Goal: Register for event/course

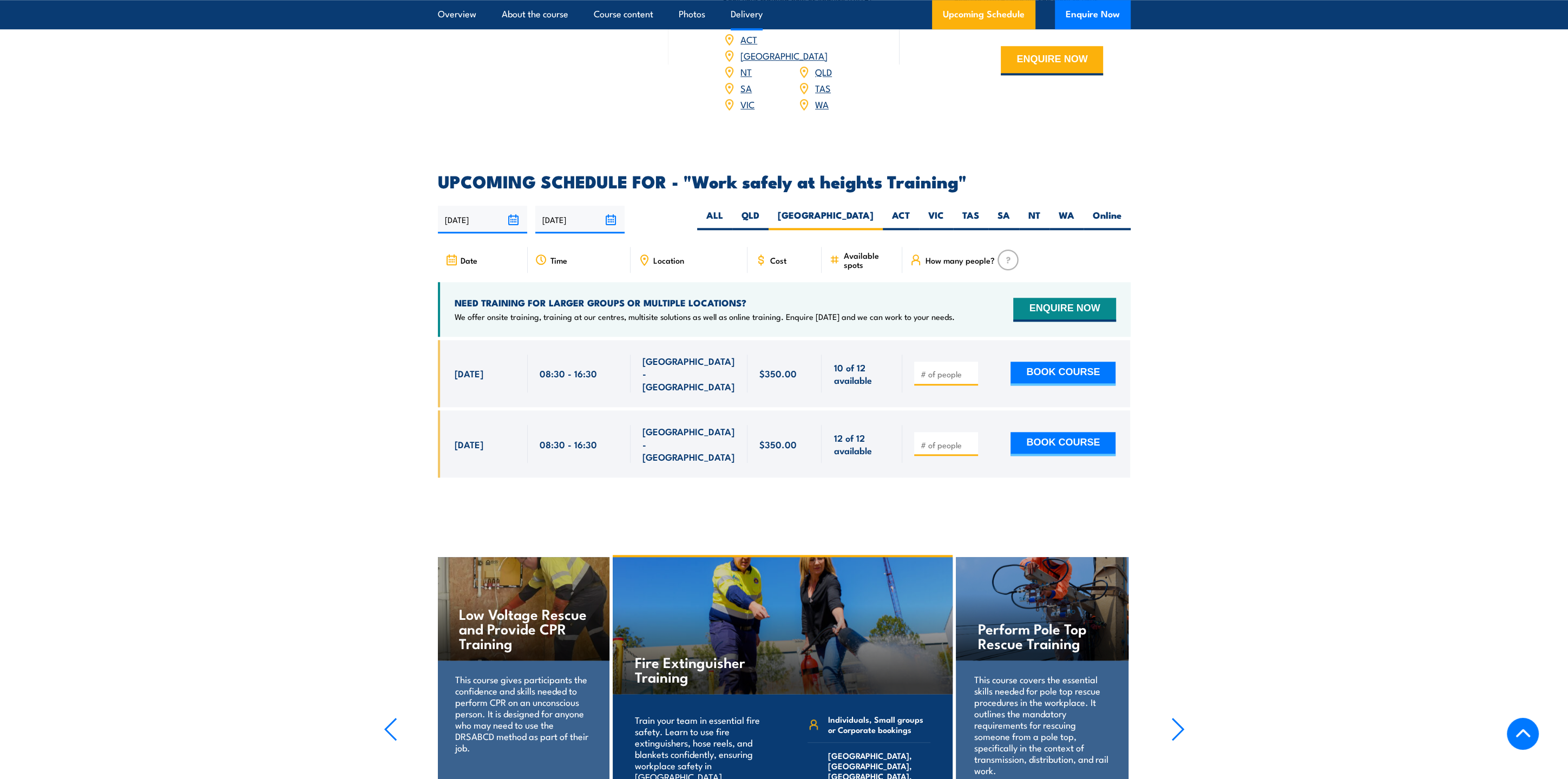
scroll to position [1506, 0]
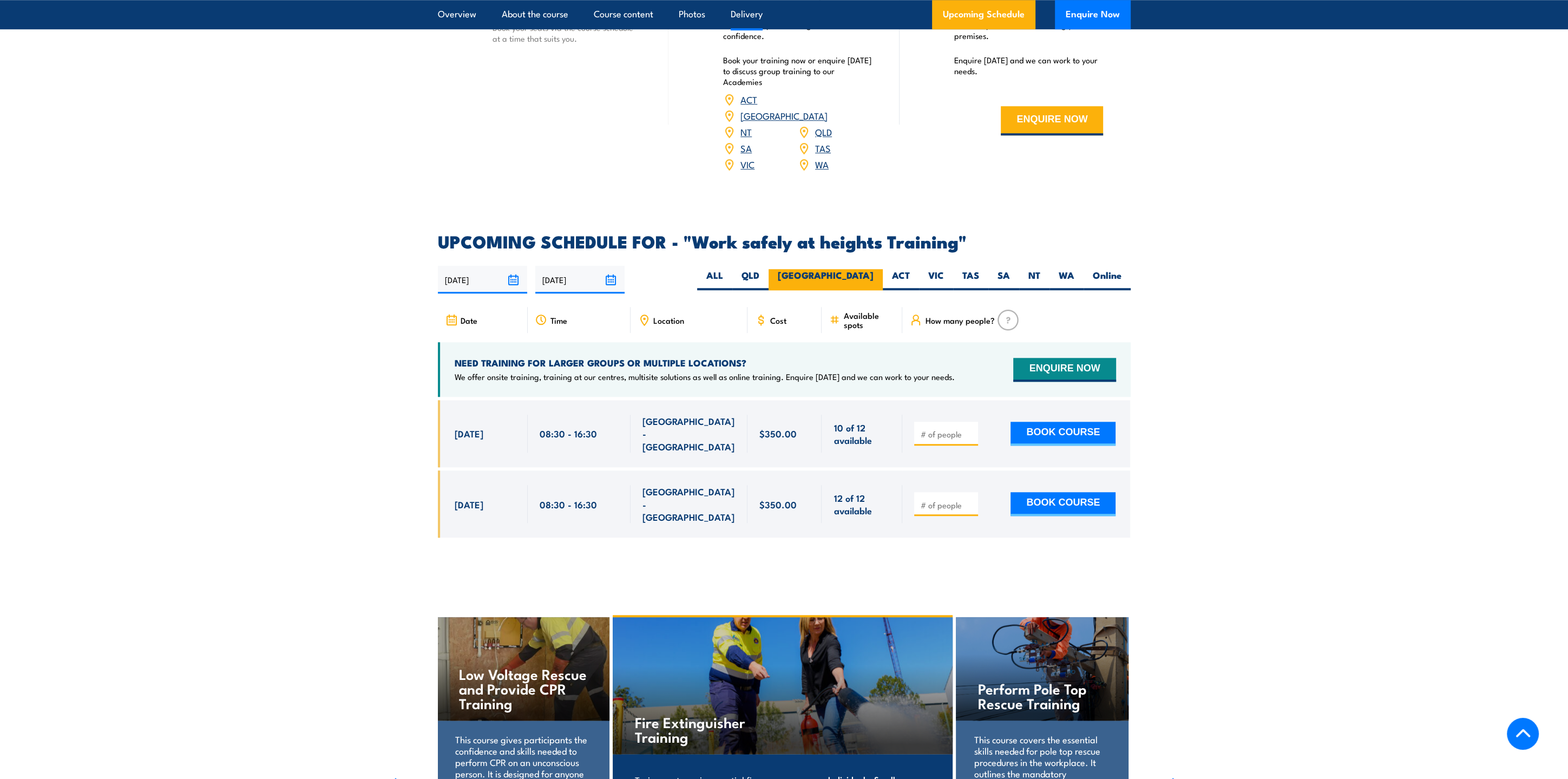
click at [870, 269] on label "[GEOGRAPHIC_DATA]" at bounding box center [826, 279] width 114 height 21
click at [873, 269] on input "[GEOGRAPHIC_DATA]" at bounding box center [877, 272] width 7 height 7
click at [732, 269] on label "ALL" at bounding box center [714, 279] width 35 height 21
click at [730, 269] on input "ALL" at bounding box center [726, 272] width 7 height 7
radio input "true"
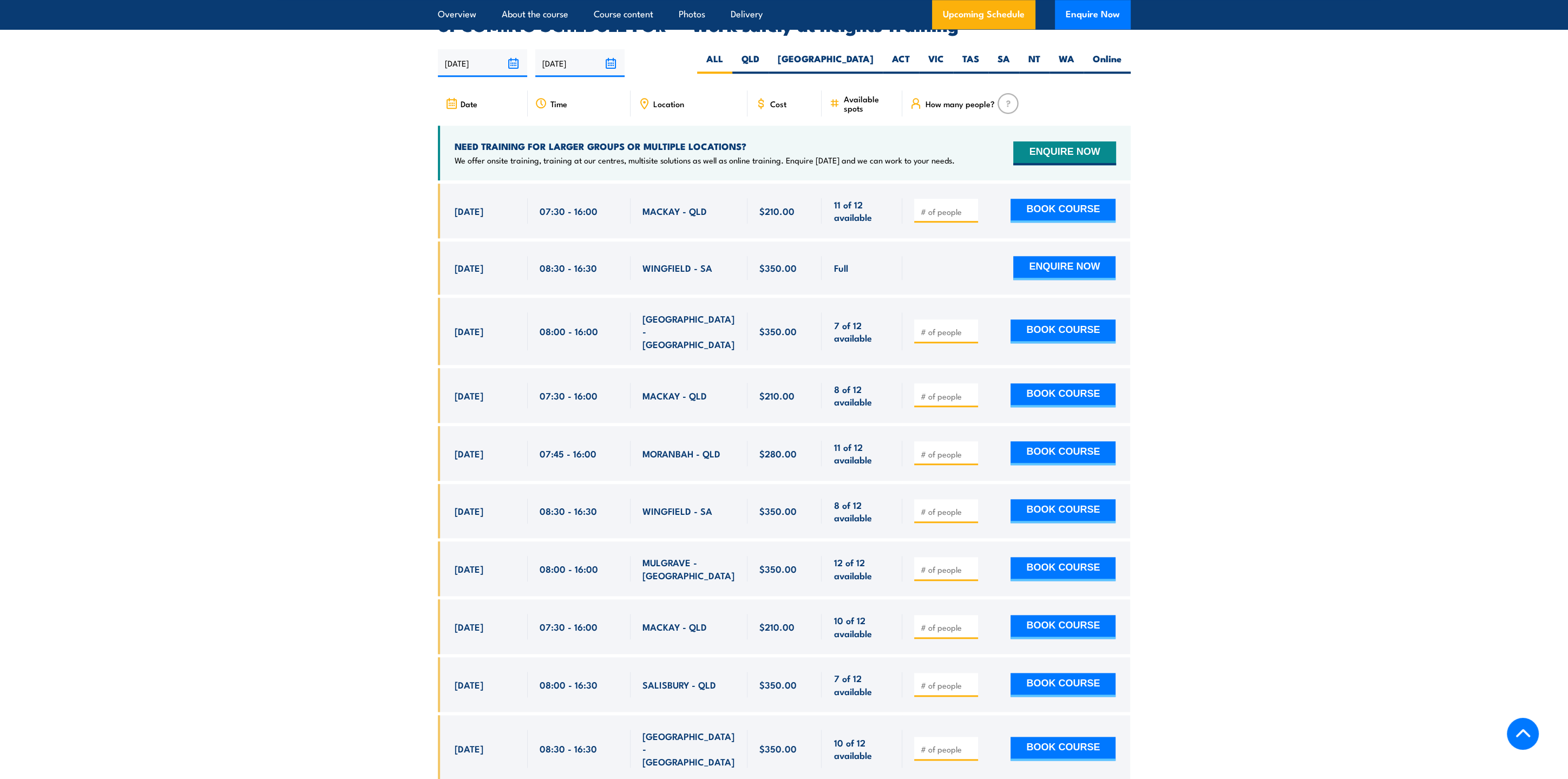
scroll to position [1650, 0]
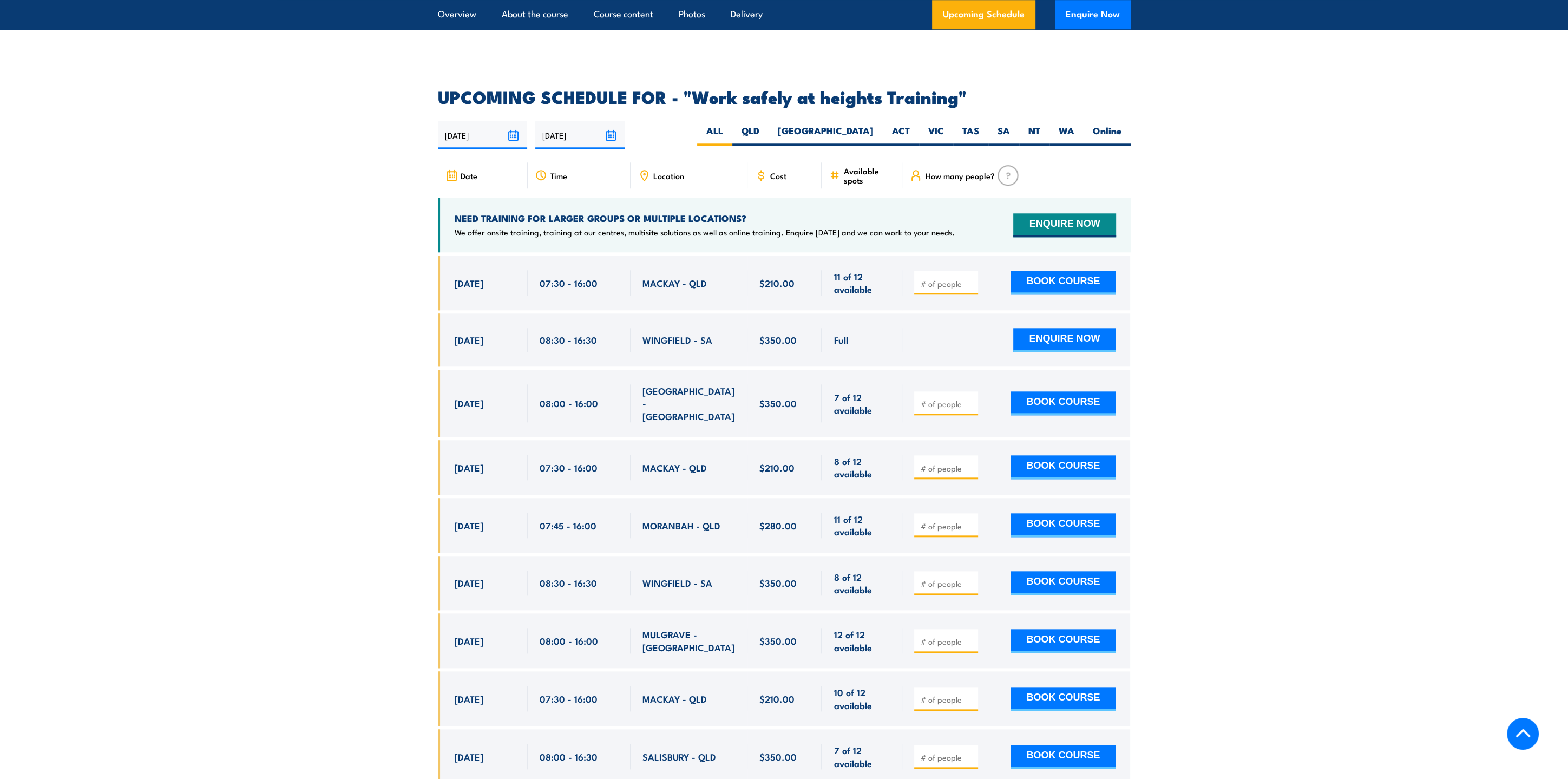
click at [709, 163] on div "Location" at bounding box center [689, 176] width 117 height 26
click at [654, 171] on span "Location" at bounding box center [669, 175] width 31 height 9
click at [666, 171] on span "Location" at bounding box center [669, 175] width 31 height 9
drag, startPoint x: 661, startPoint y: 159, endPoint x: 631, endPoint y: 160, distance: 30.0
click at [660, 171] on span "Location" at bounding box center [669, 175] width 31 height 9
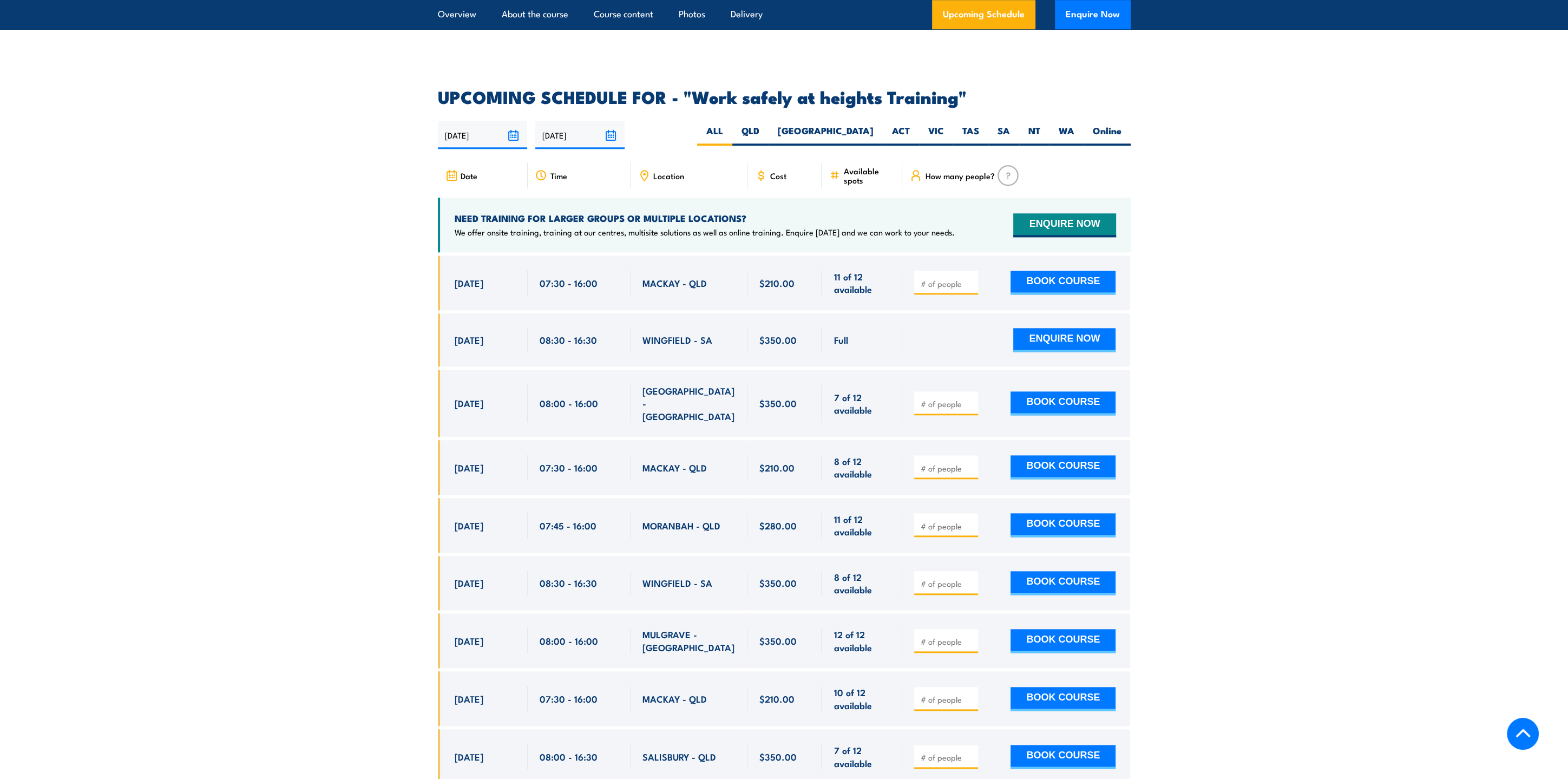
click at [646, 170] on icon at bounding box center [644, 175] width 12 height 12
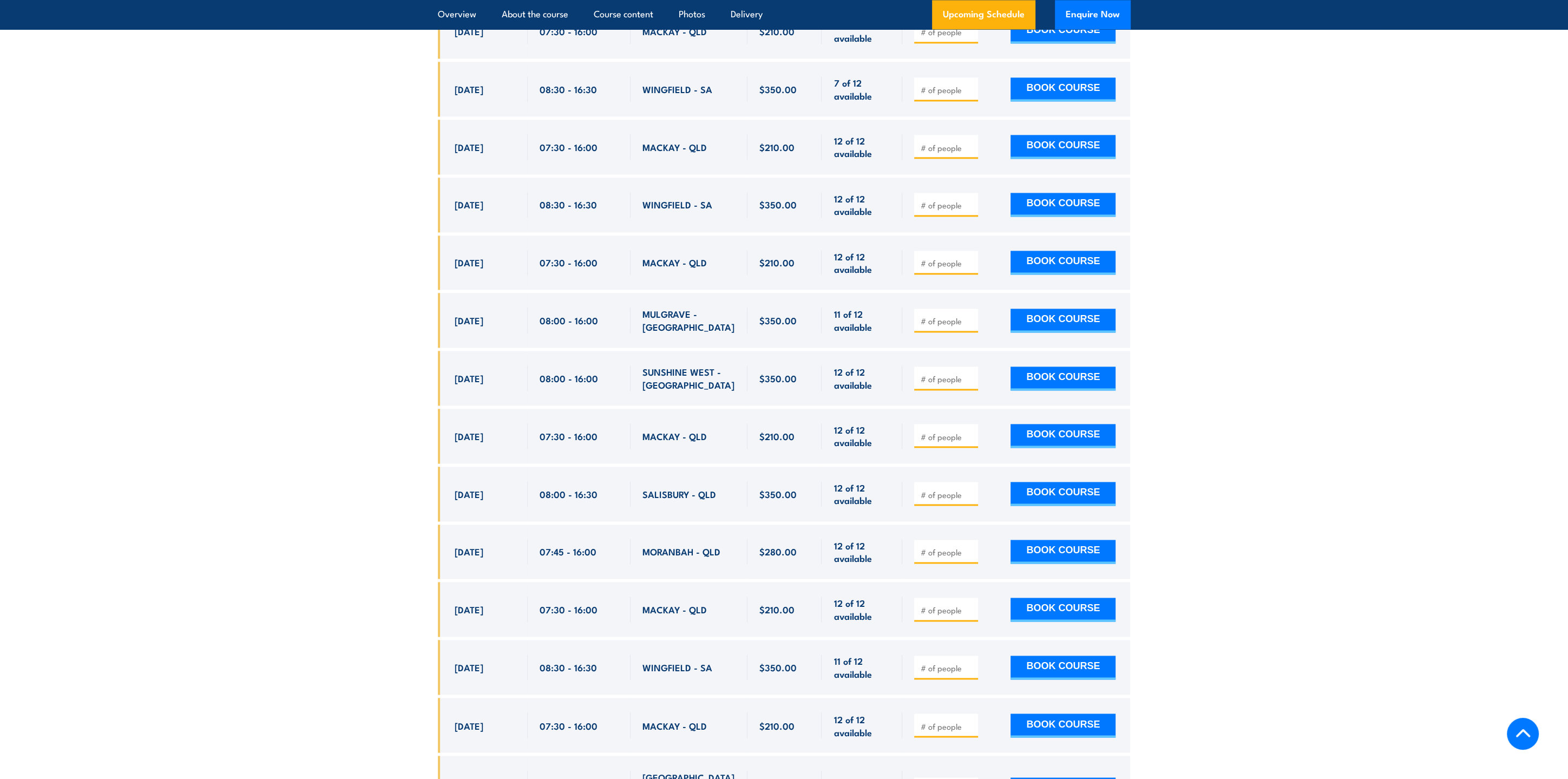
scroll to position [2588, 0]
